Goal: Check status: Check status

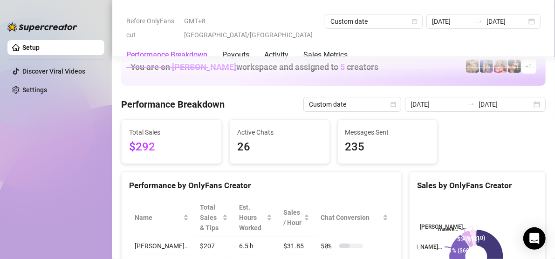
scroll to position [526, 0]
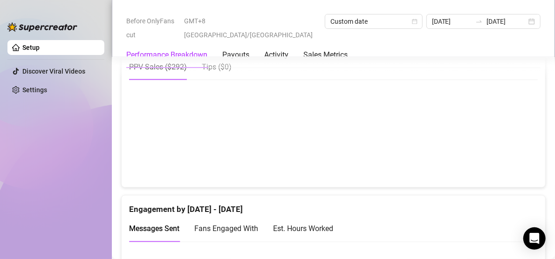
click at [400, 42] on div "Performance Breakdown Payouts Activity Sales Metrics" at bounding box center [333, 55] width 415 height 26
click at [432, 20] on input "[DATE]" at bounding box center [452, 21] width 40 height 10
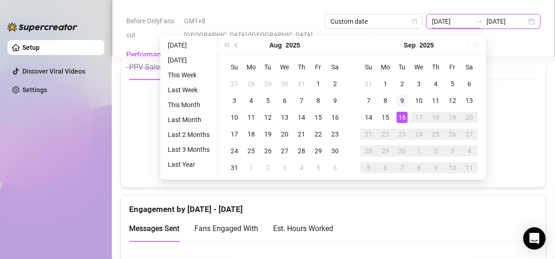
type input "[DATE]"
click at [405, 97] on div "9" at bounding box center [402, 100] width 11 height 11
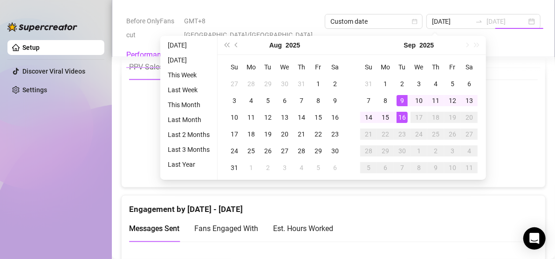
click at [405, 97] on div "9" at bounding box center [402, 100] width 11 height 11
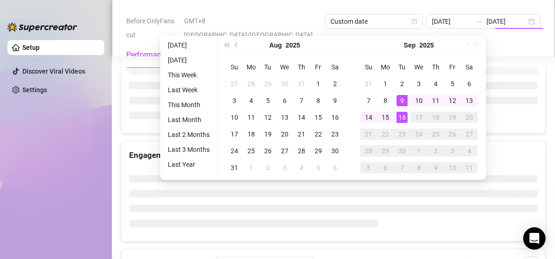
type input "[DATE]"
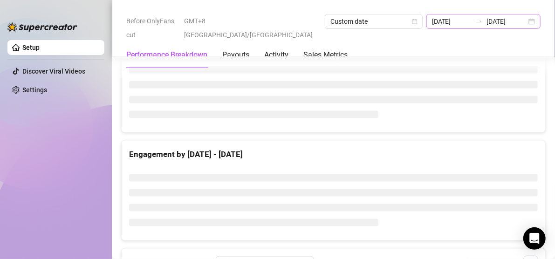
scroll to position [527, 0]
click at [432, 26] on input "[DATE]" at bounding box center [452, 21] width 40 height 10
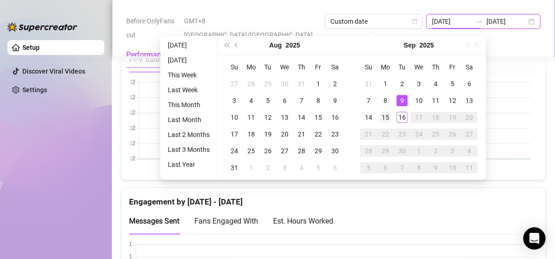
scroll to position [520, 0]
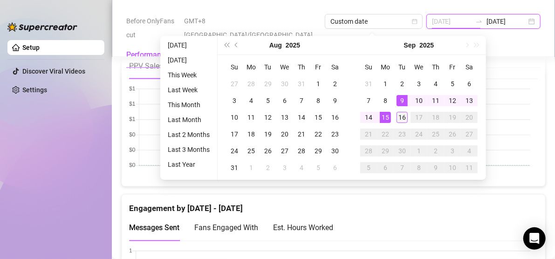
type input "[DATE]"
click at [401, 118] on div "16" at bounding box center [402, 117] width 11 height 11
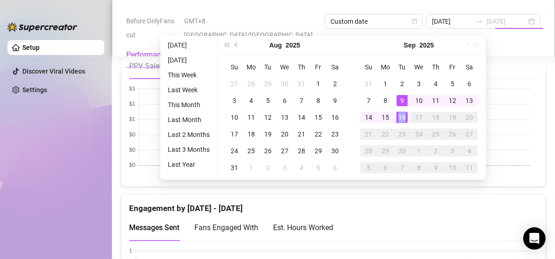
click at [401, 118] on div "16" at bounding box center [402, 117] width 11 height 11
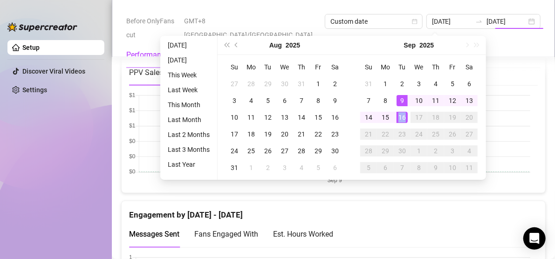
type input "[DATE]"
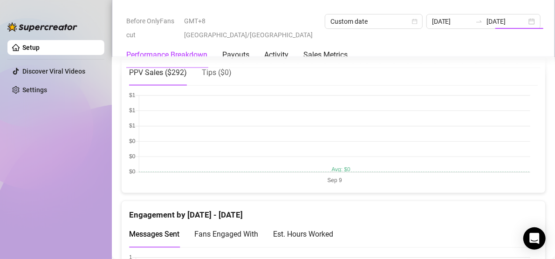
scroll to position [526, 0]
